Goal: Information Seeking & Learning: Learn about a topic

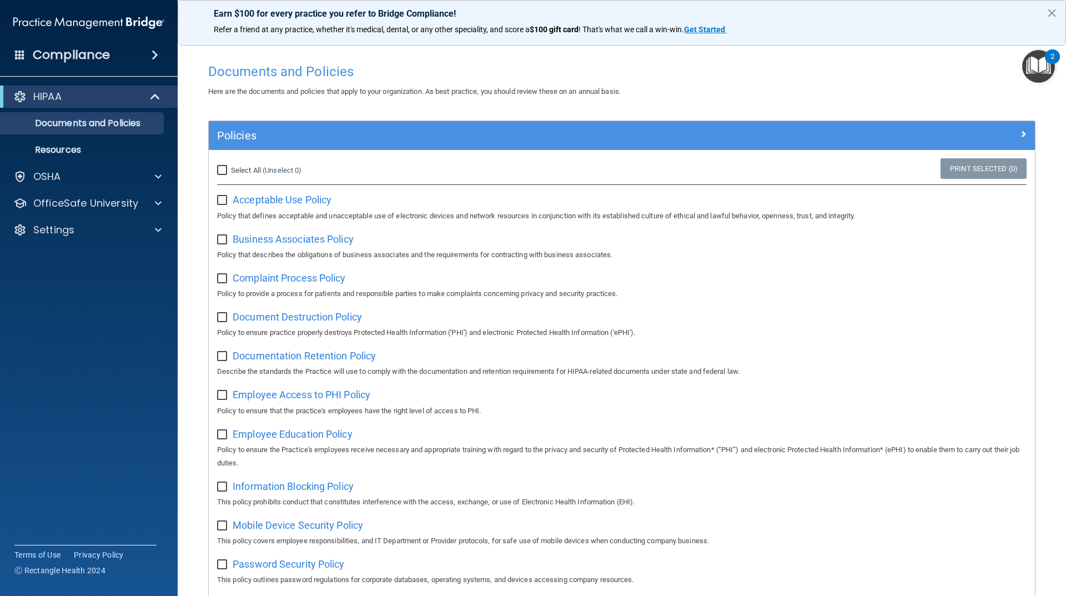
click at [219, 173] on input "Select All (Unselect 0) Unselect All" at bounding box center [223, 170] width 13 height 9
checkbox input "true"
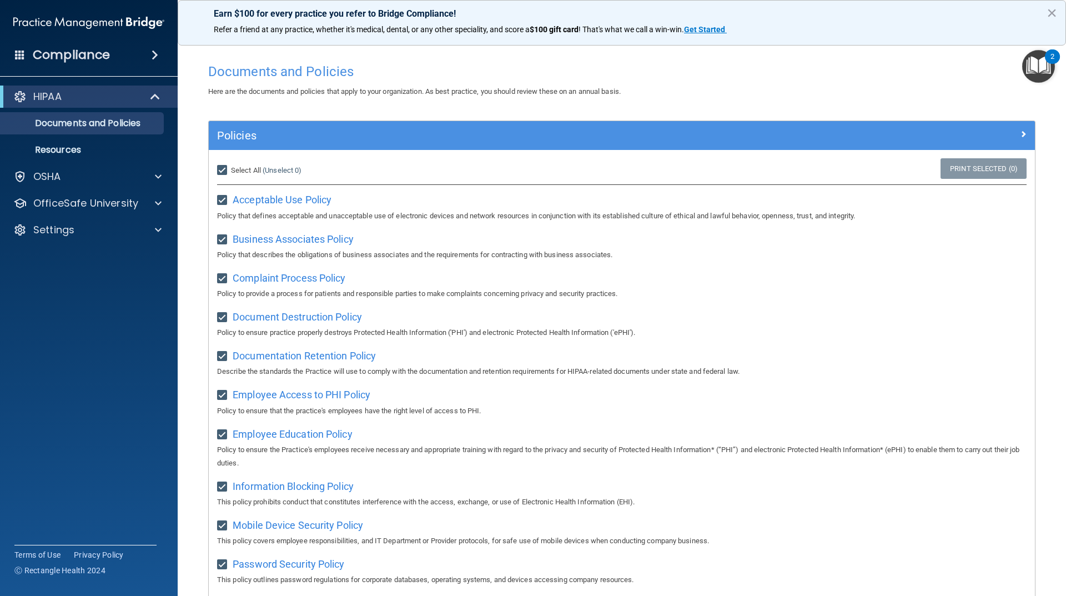
checkbox input "true"
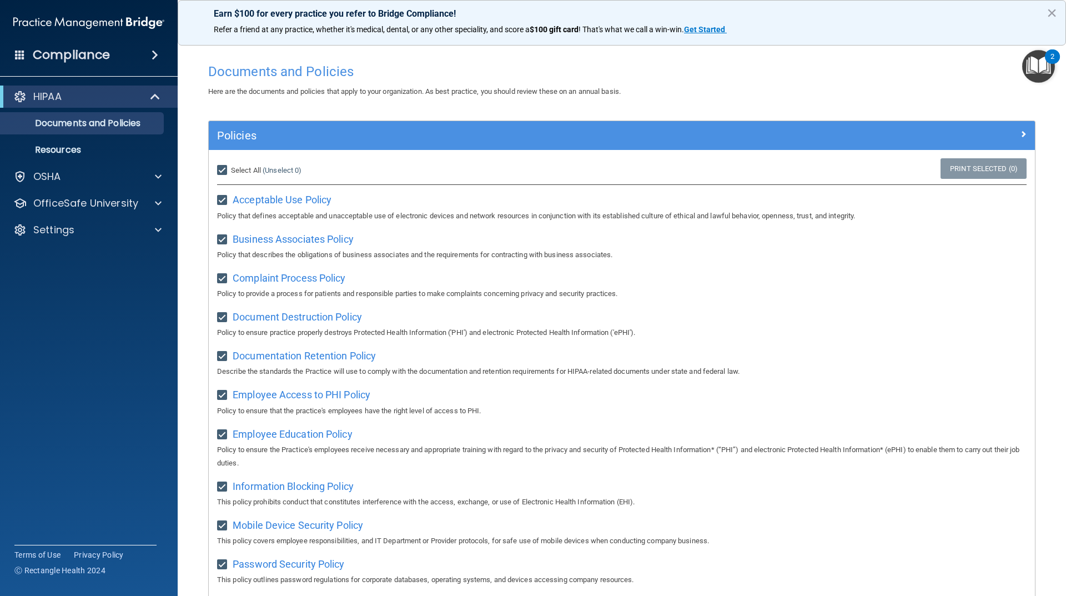
checkbox input "true"
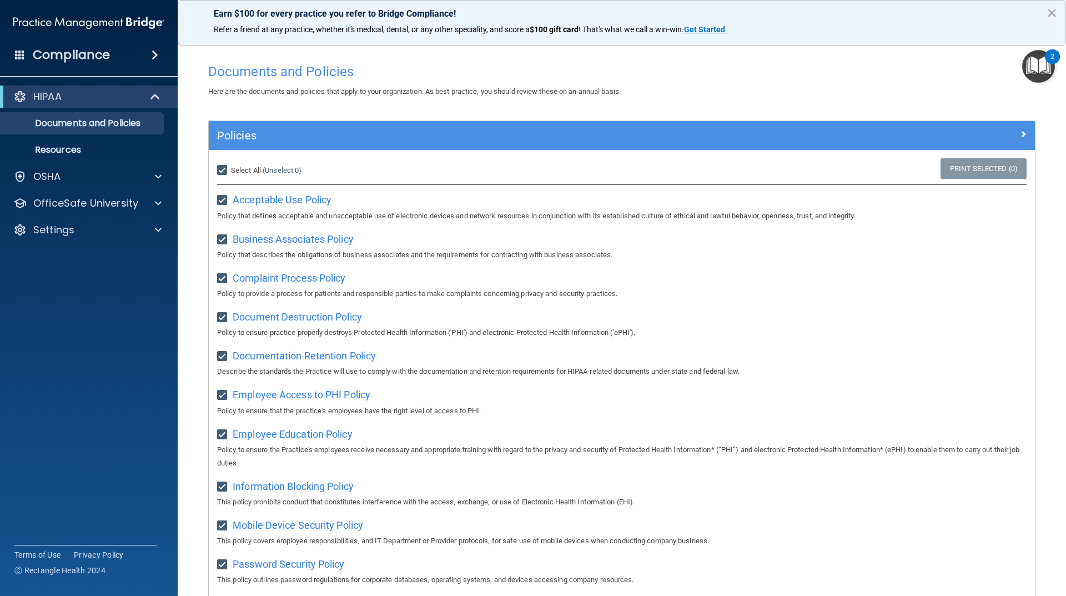
checkbox input "true"
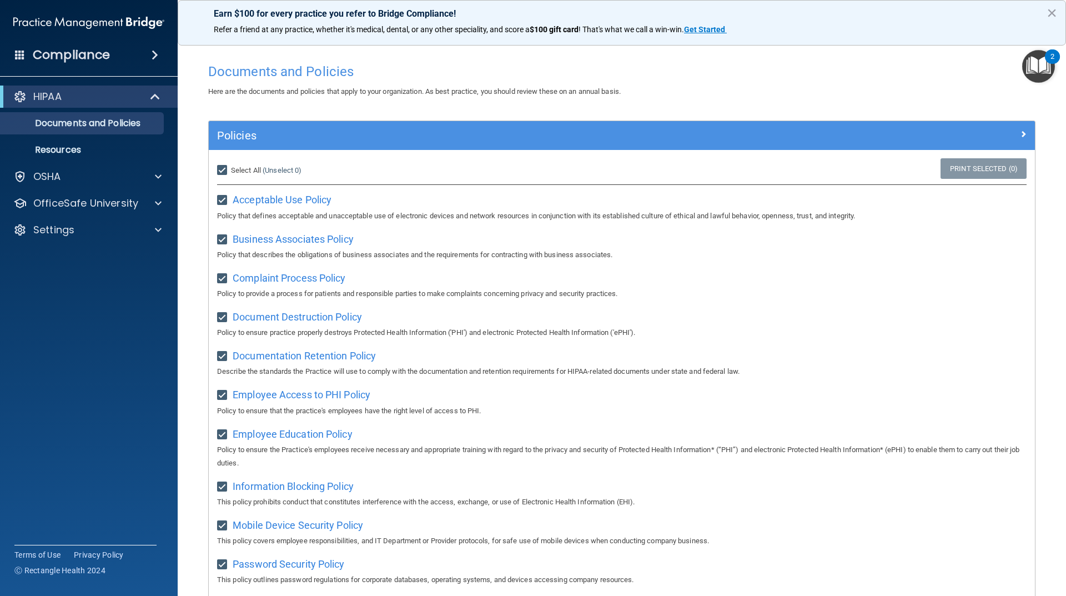
checkbox input "true"
click at [292, 195] on span "Acceptable Use Policy" at bounding box center [282, 200] width 99 height 12
click at [61, 180] on div "OSHA" at bounding box center [74, 176] width 138 height 13
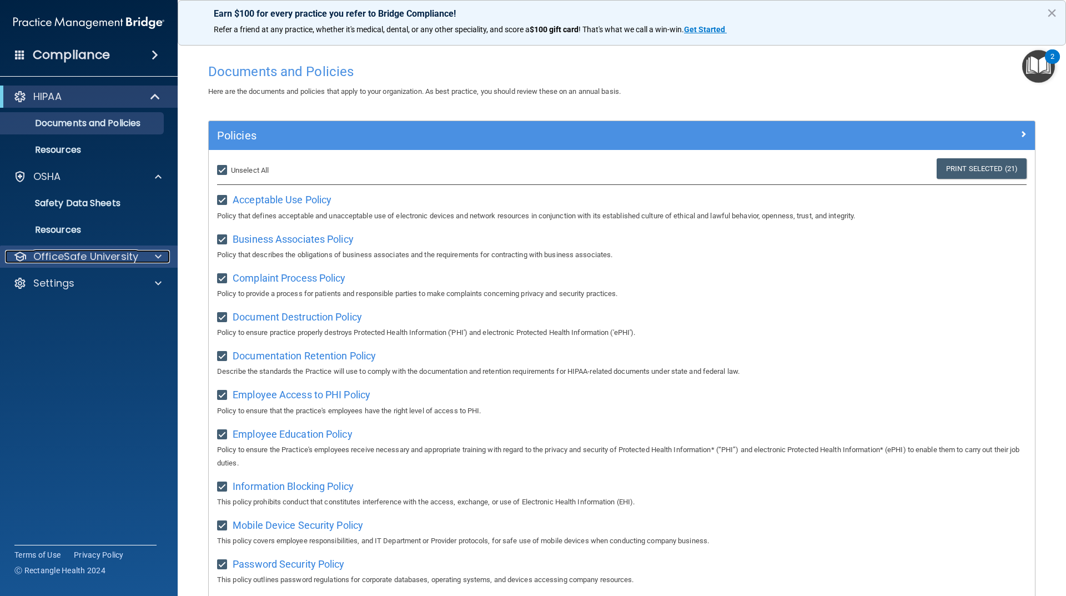
click at [72, 254] on p "OfficeSafe University" at bounding box center [85, 256] width 105 height 13
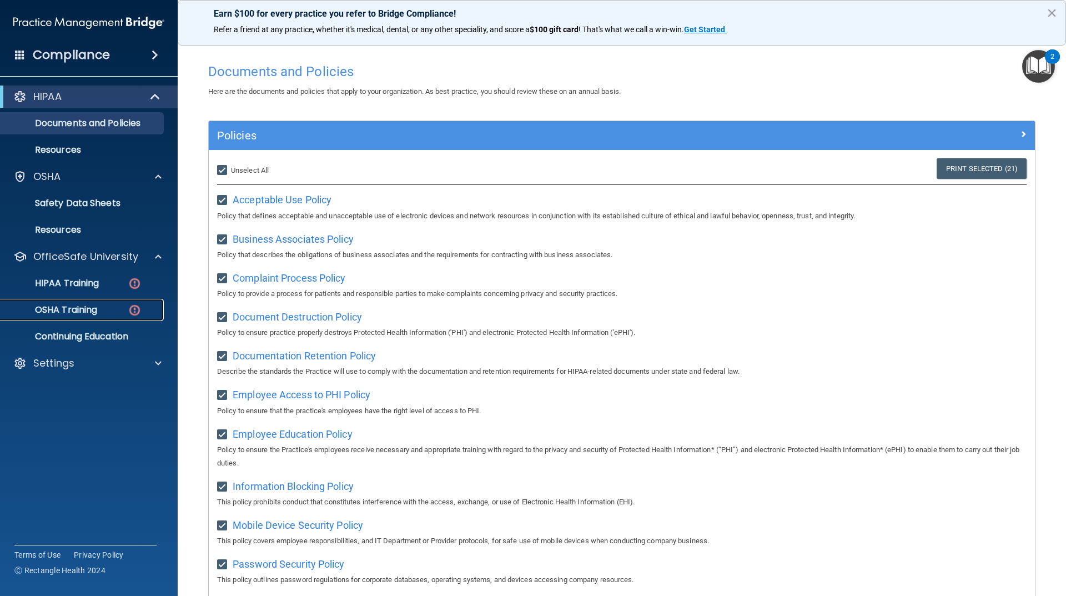
click at [78, 309] on p "OSHA Training" at bounding box center [52, 309] width 90 height 11
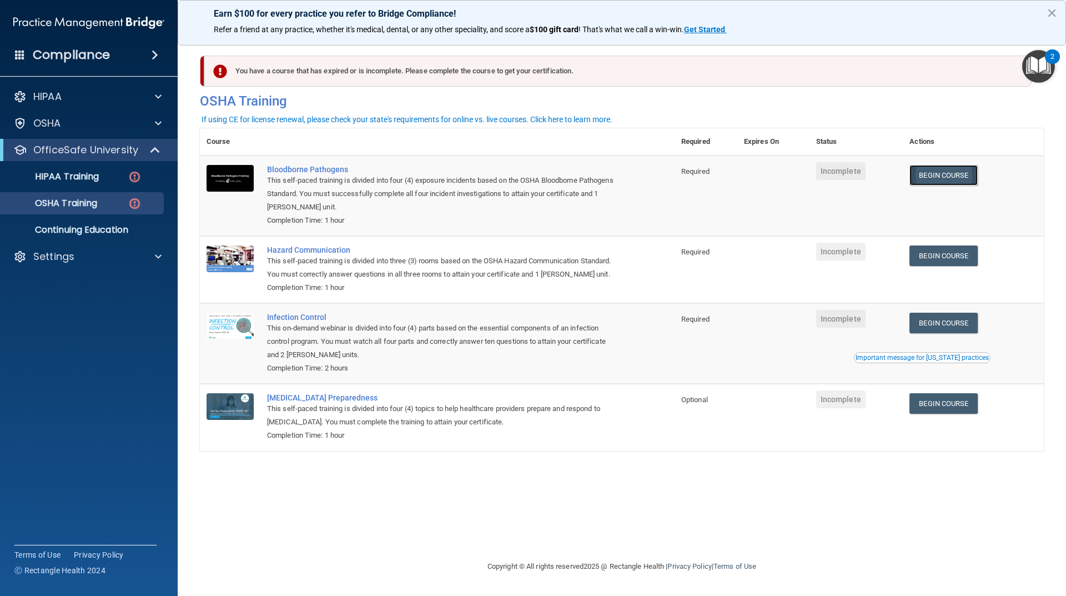
click at [925, 175] on link "Begin Course" at bounding box center [943, 175] width 68 height 21
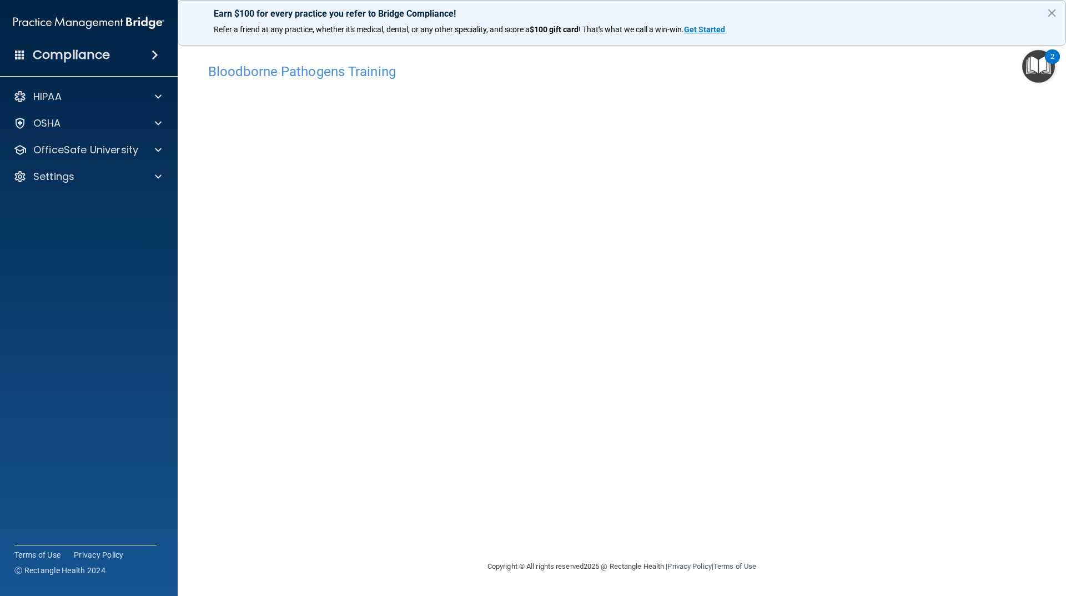
click at [825, 462] on div "Bloodborne Pathogens Training This course doesn’t expire until . Are you sure y…" at bounding box center [622, 309] width 844 height 502
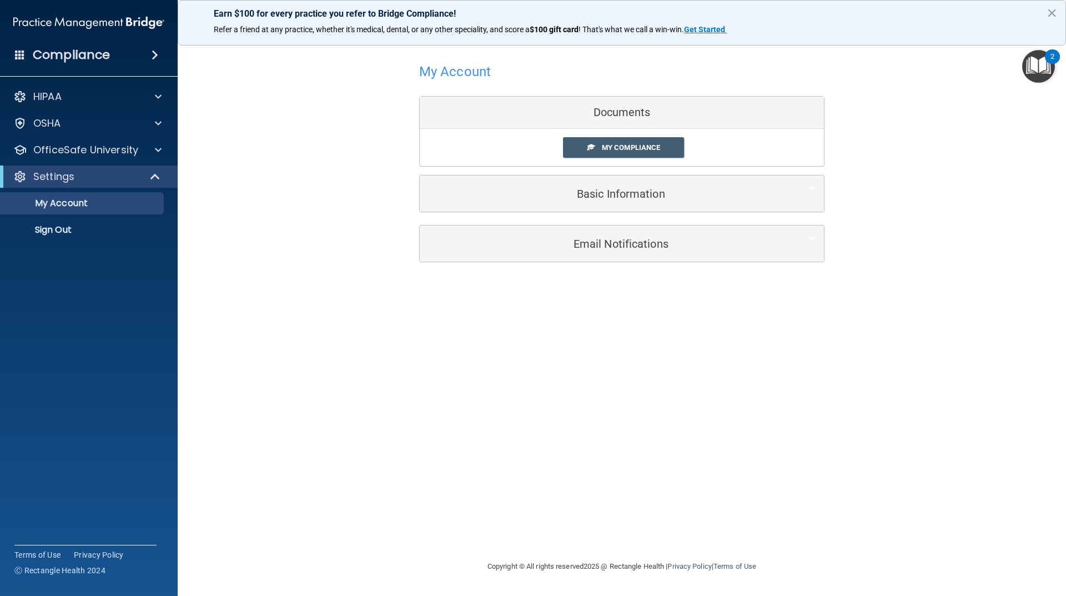
click at [636, 114] on div "Documents" at bounding box center [622, 113] width 404 height 32
click at [632, 154] on link "My Compliance" at bounding box center [624, 147] width 122 height 21
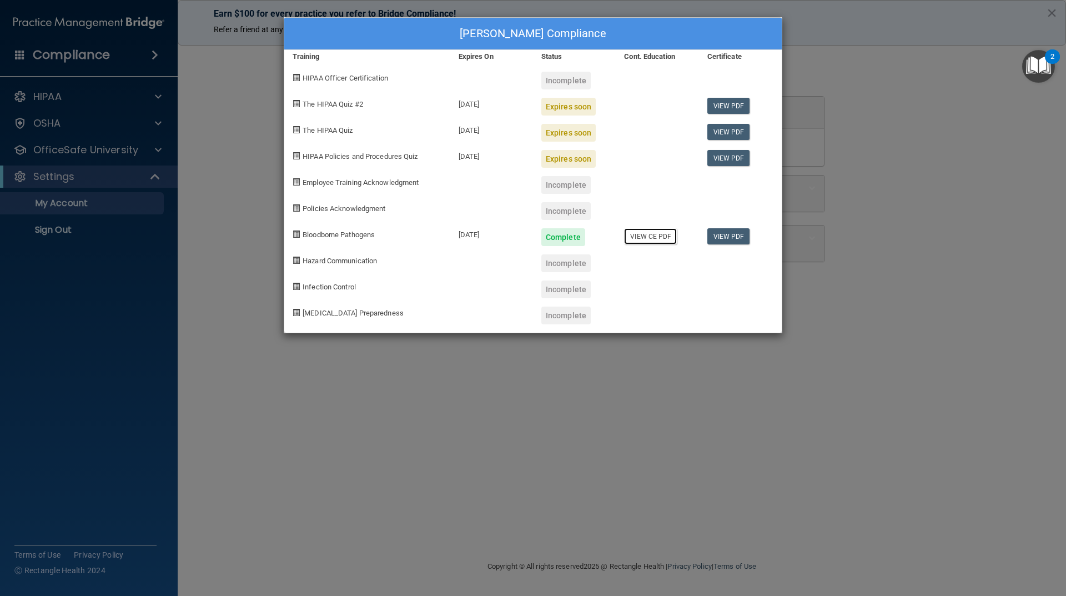
click at [666, 232] on link "View CE PDF" at bounding box center [650, 236] width 53 height 16
